Goal: Navigation & Orientation: Understand site structure

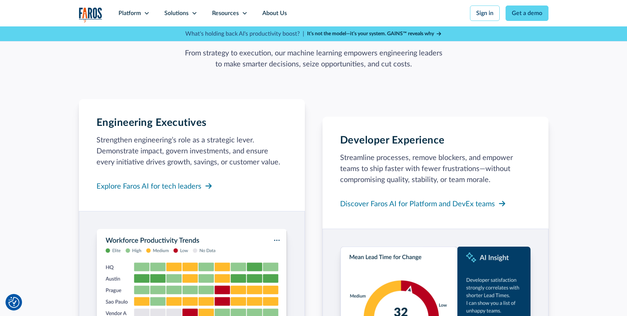
scroll to position [576, 0]
